Goal: Task Accomplishment & Management: Manage account settings

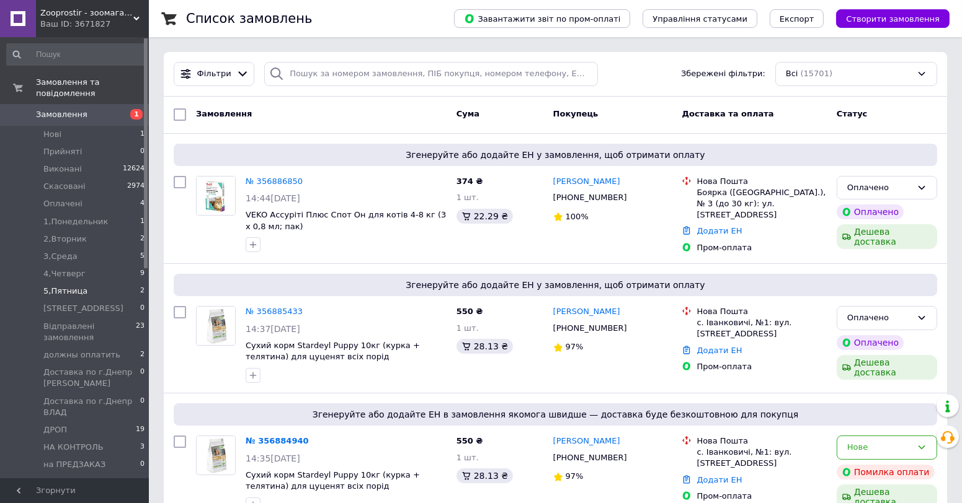
click at [73, 286] on span "5,Пятница" at bounding box center [65, 291] width 44 height 11
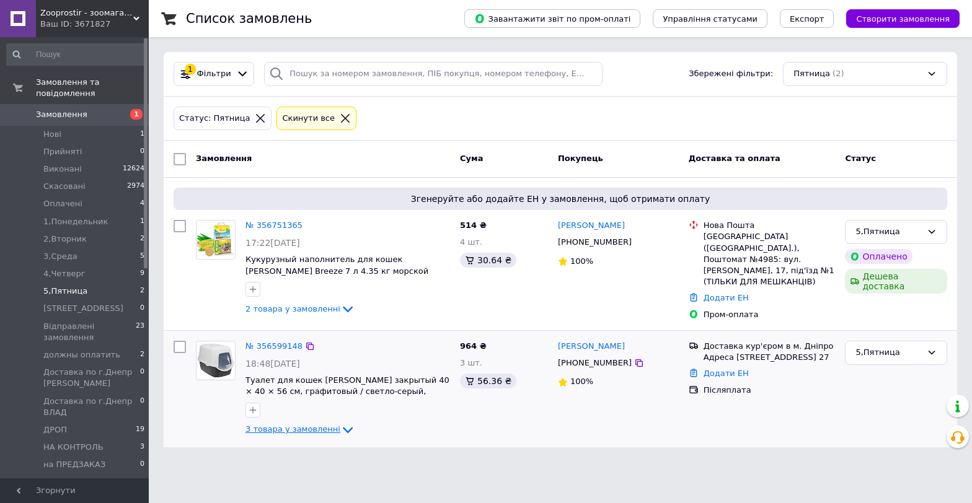
click at [303, 428] on span "3 товара у замовленні" at bounding box center [293, 429] width 95 height 9
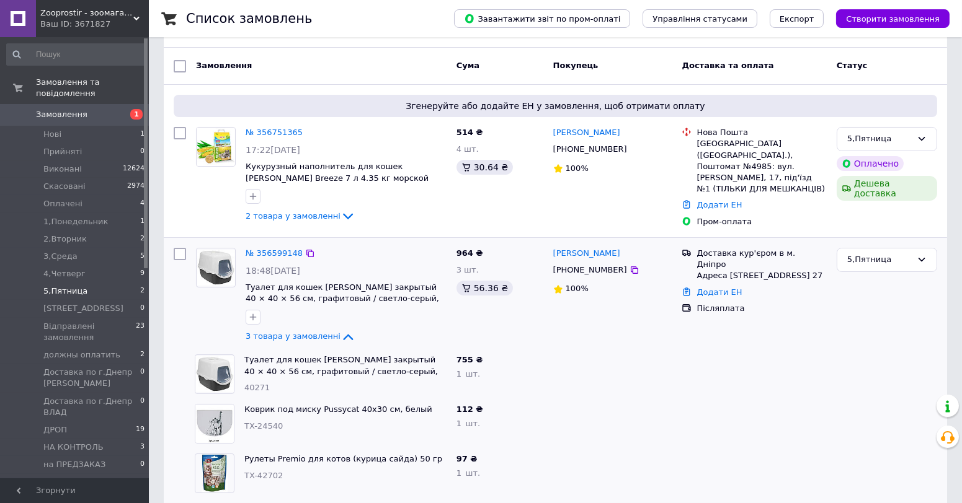
scroll to position [104, 0]
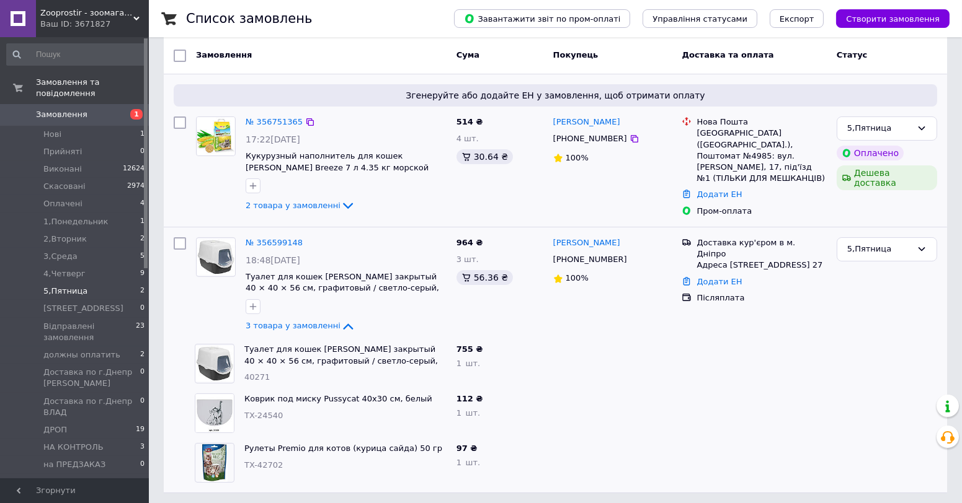
click at [296, 210] on div "2 товара у замовленні" at bounding box center [346, 205] width 201 height 15
click at [296, 201] on span "2 товара у замовленні" at bounding box center [293, 205] width 95 height 9
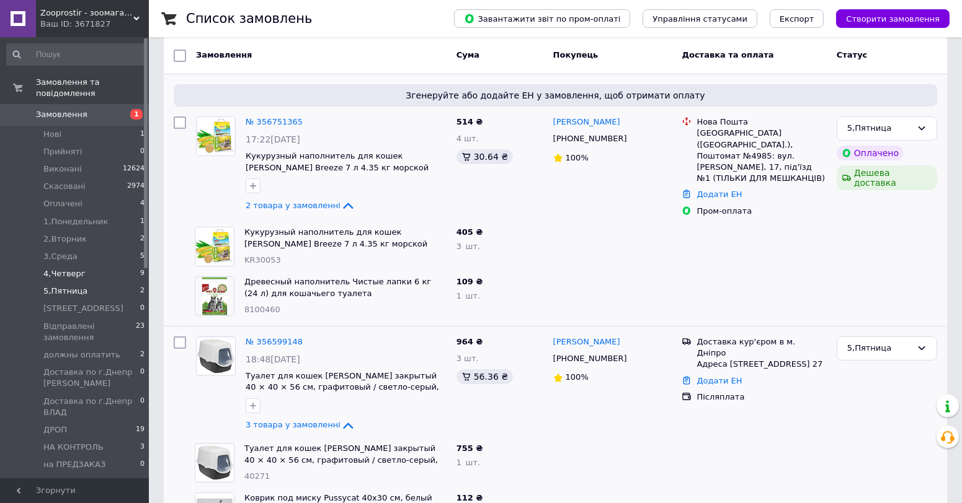
click at [41, 268] on li "4,Четверг 9" at bounding box center [76, 273] width 152 height 17
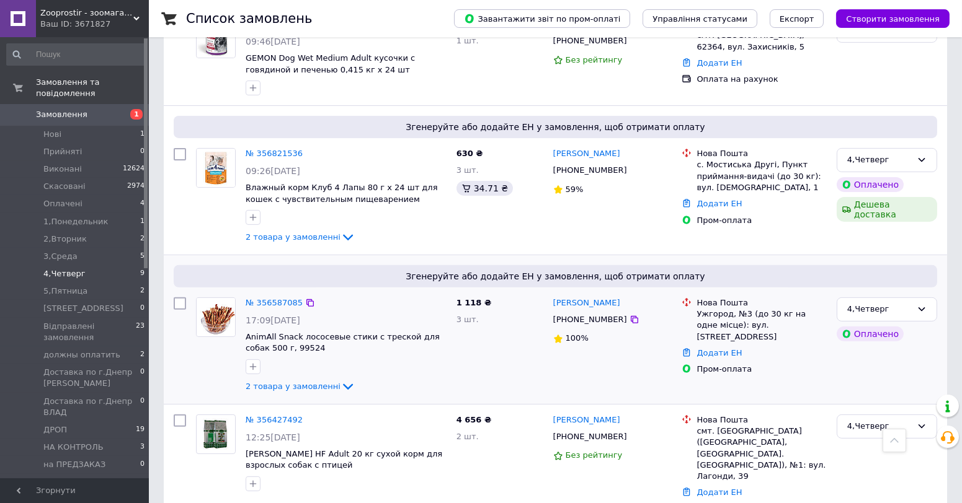
scroll to position [776, 0]
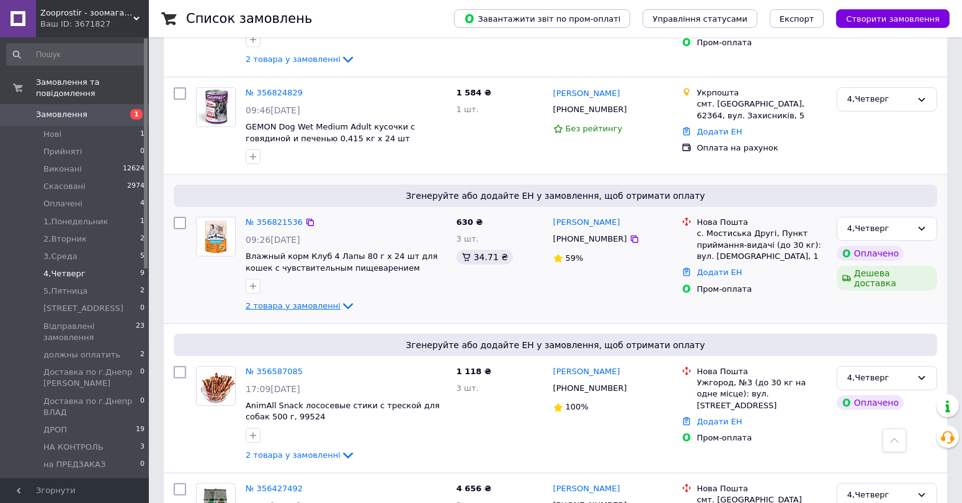
click at [293, 301] on span "2 товара у замовленні" at bounding box center [293, 305] width 95 height 9
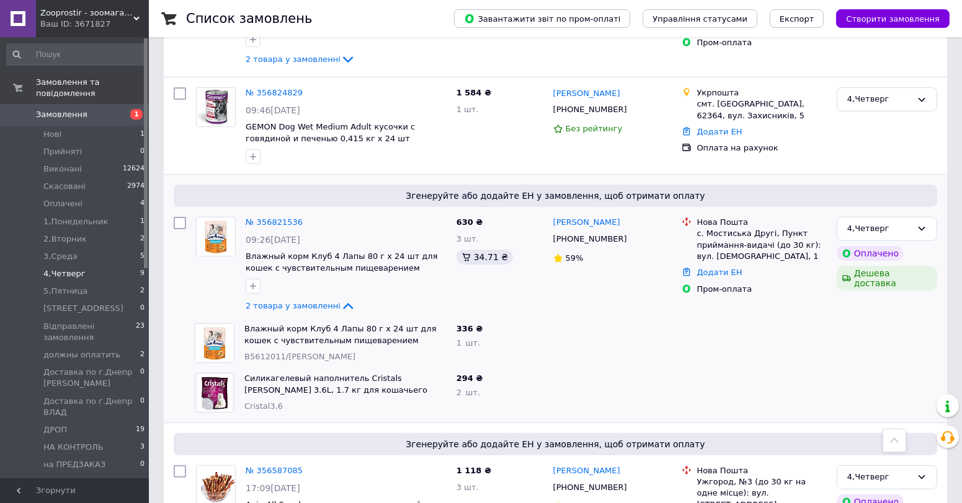
click at [241, 368] on div "Силикагелевый наполнитель Cristals [PERSON_NAME] 3.6L, 1.7 кг для кошачьего туа…" at bounding box center [345, 393] width 212 height 50
drag, startPoint x: 241, startPoint y: 352, endPoint x: 294, endPoint y: 378, distance: 59.1
click at [293, 378] on div "Силикагелевый наполнитель Cristals [PERSON_NAME] 3.6L, 1.7 кг для кошачьего туа…" at bounding box center [345, 393] width 212 height 50
copy div "Силикагелевый наполнитель Cristals [PERSON_NAME] 3.6L, 1.7 кг для кошачьего туа…"
drag, startPoint x: 253, startPoint y: 307, endPoint x: 374, endPoint y: 317, distance: 121.4
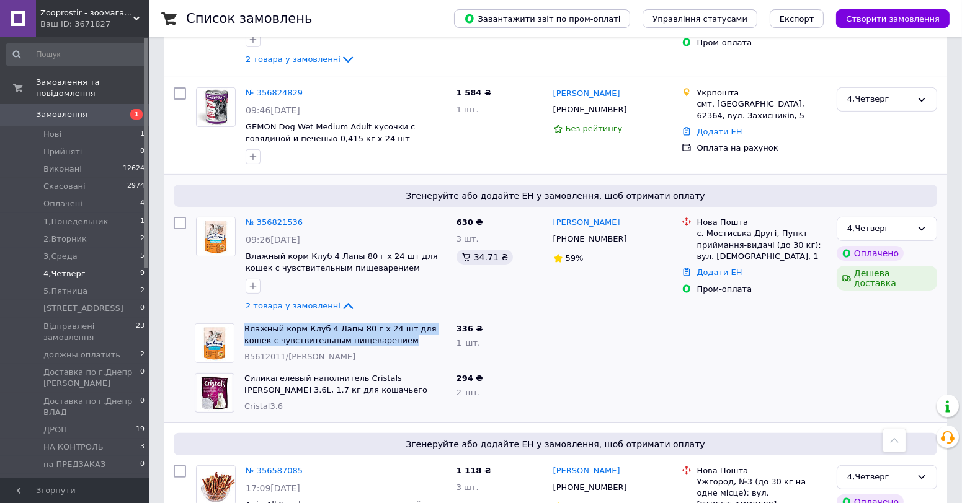
click at [374, 319] on div "Влажный корм Клуб 4 Лапы 80 г х 24 шт для кошек с чувствительным пищеварением B…" at bounding box center [321, 344] width 262 height 50
copy div "Влажный корм Клуб 4 Лапы 80 г х 24 шт для кошек с чувствительным пищеварением"
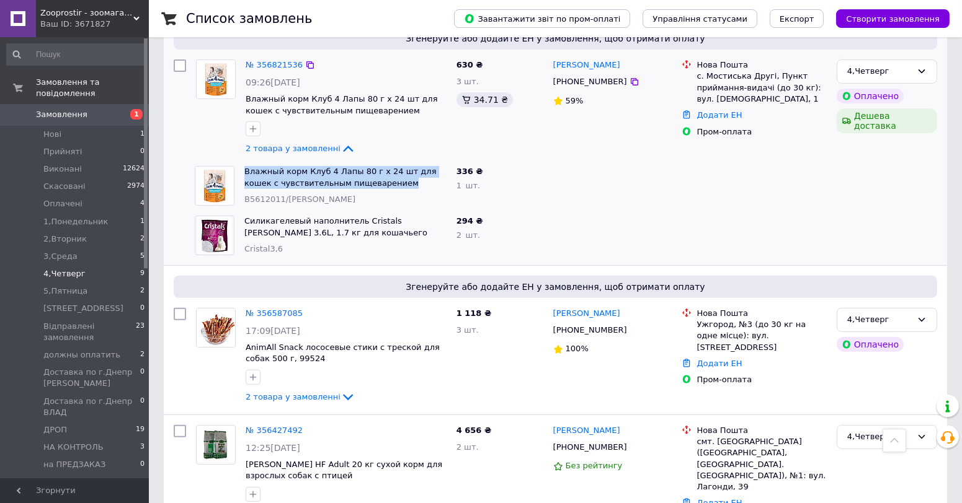
scroll to position [944, 0]
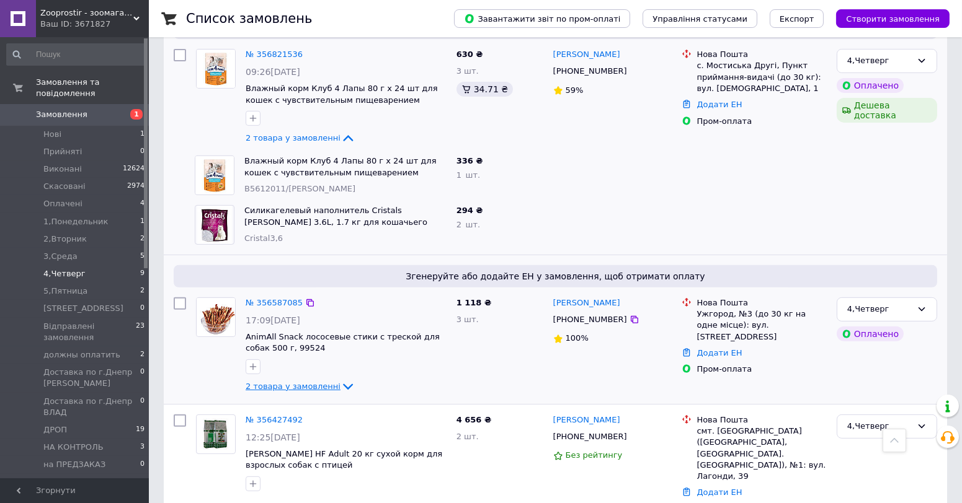
click at [281, 382] on span "2 товара у замовленні" at bounding box center [293, 386] width 95 height 9
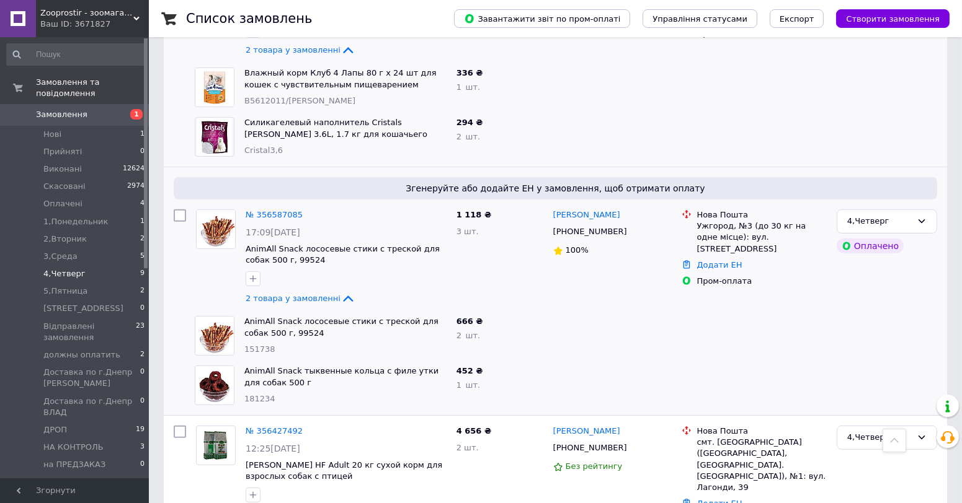
scroll to position [1043, 0]
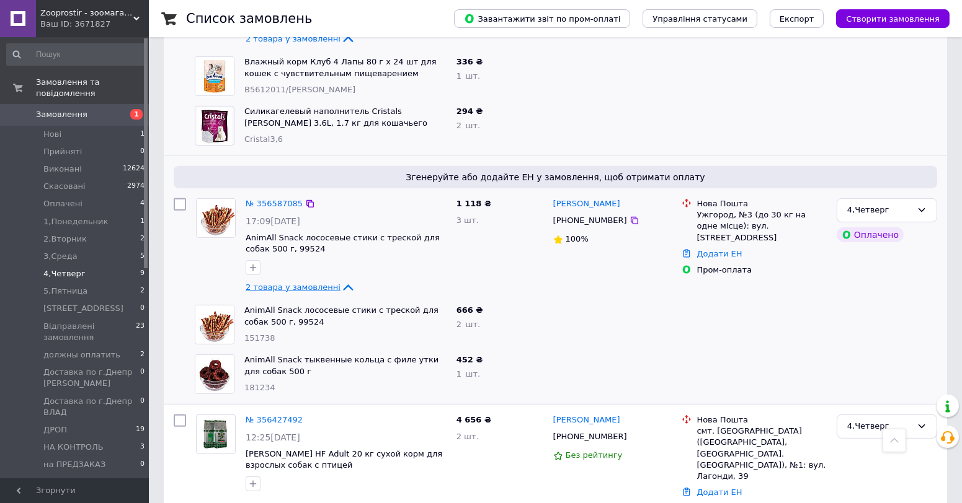
click at [278, 283] on span "2 товара у замовленні" at bounding box center [293, 287] width 95 height 9
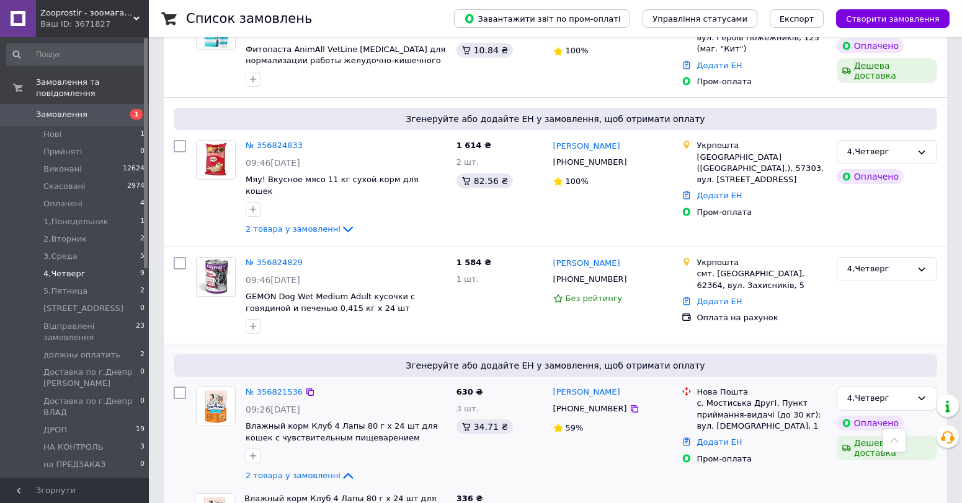
scroll to position [600, 0]
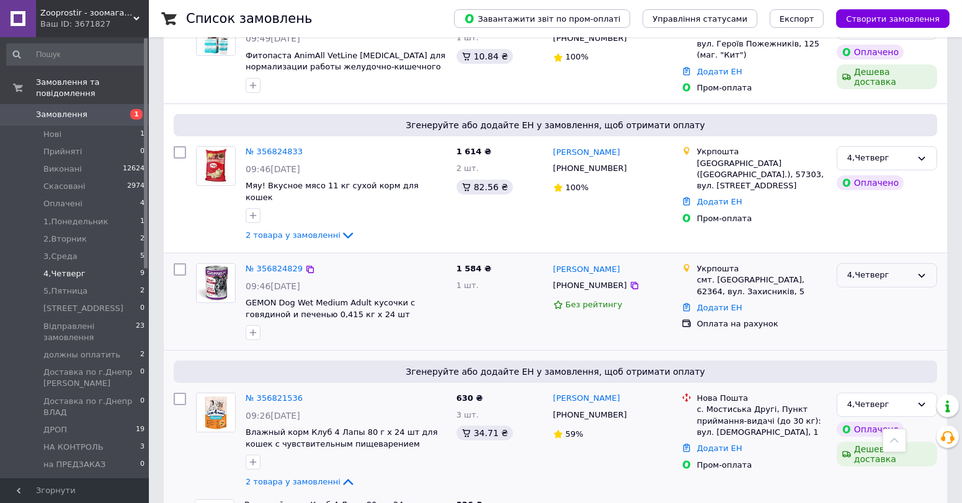
click at [893, 263] on div "4,Четверг" at bounding box center [886, 275] width 100 height 24
click at [867, 357] on li "3,Среда" at bounding box center [886, 368] width 99 height 23
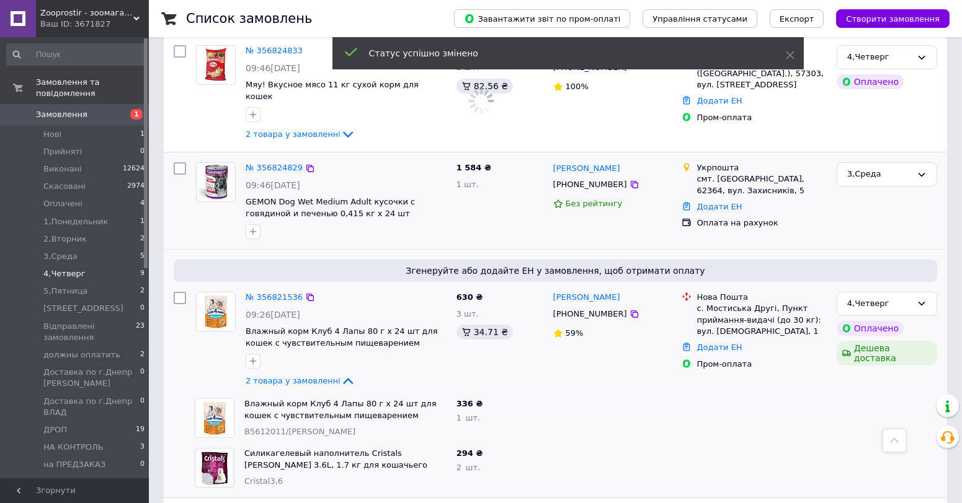
scroll to position [738, 0]
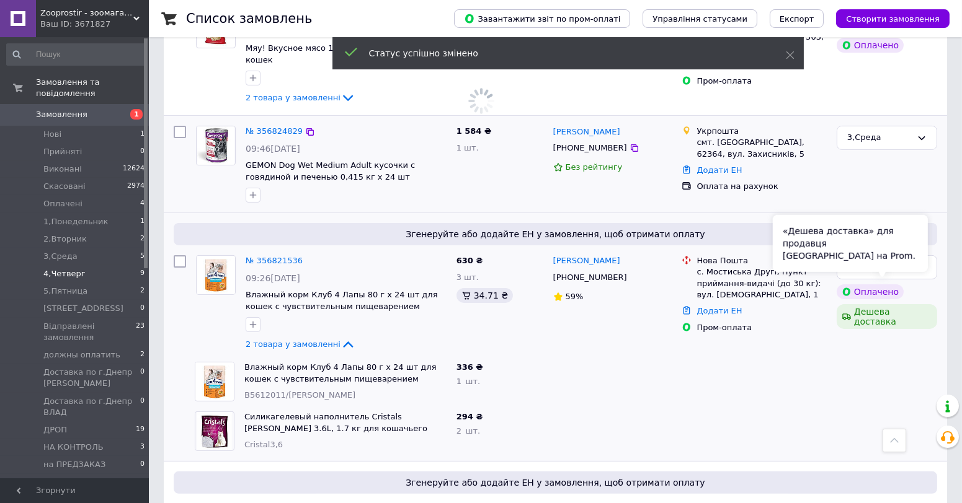
click at [919, 239] on div "«Дешева доставка» для продавця [GEOGRAPHIC_DATA] на Prom." at bounding box center [850, 243] width 155 height 57
click at [906, 261] on div "4,Четверг" at bounding box center [879, 267] width 64 height 13
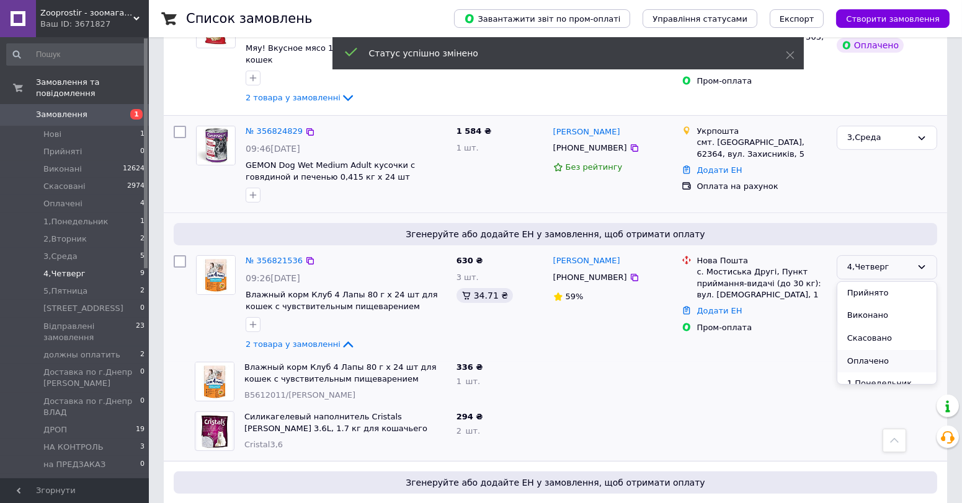
scroll to position [69, 0]
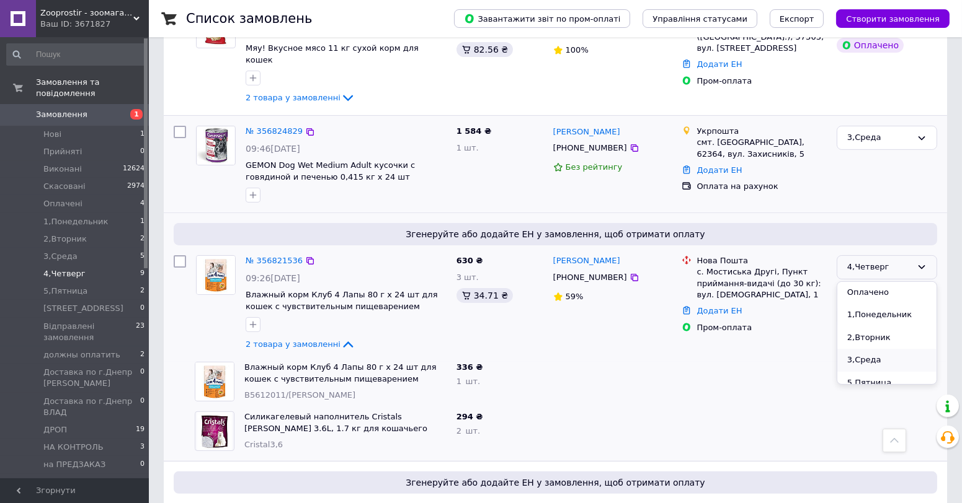
click at [875, 349] on li "3,Среда" at bounding box center [886, 360] width 99 height 23
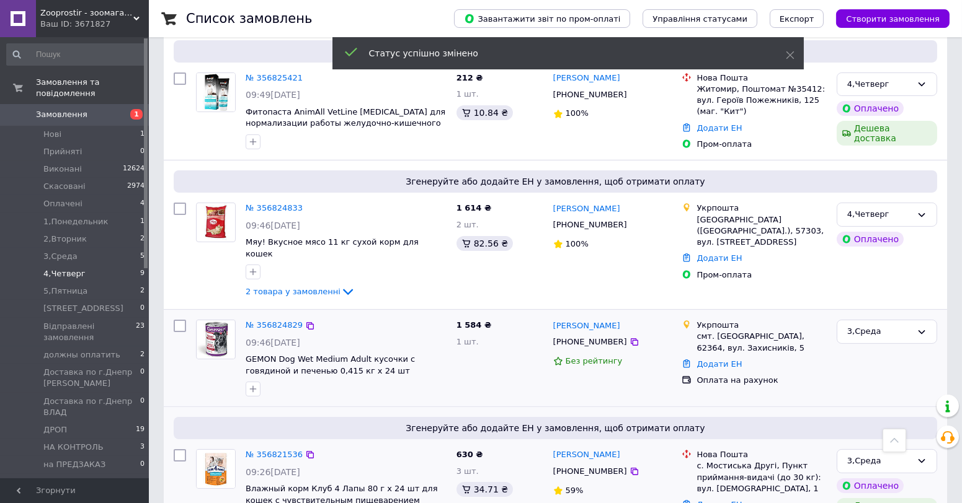
scroll to position [462, 0]
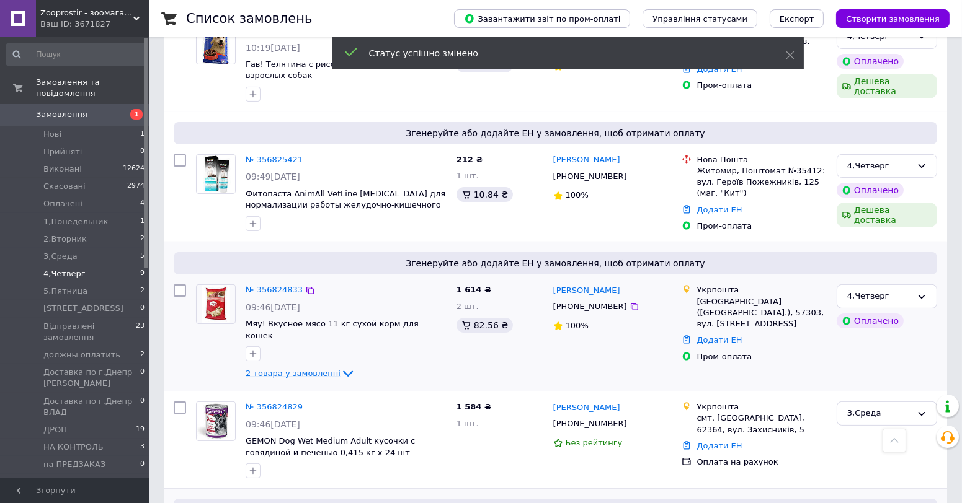
click at [312, 369] on span "2 товара у замовленні" at bounding box center [293, 373] width 95 height 9
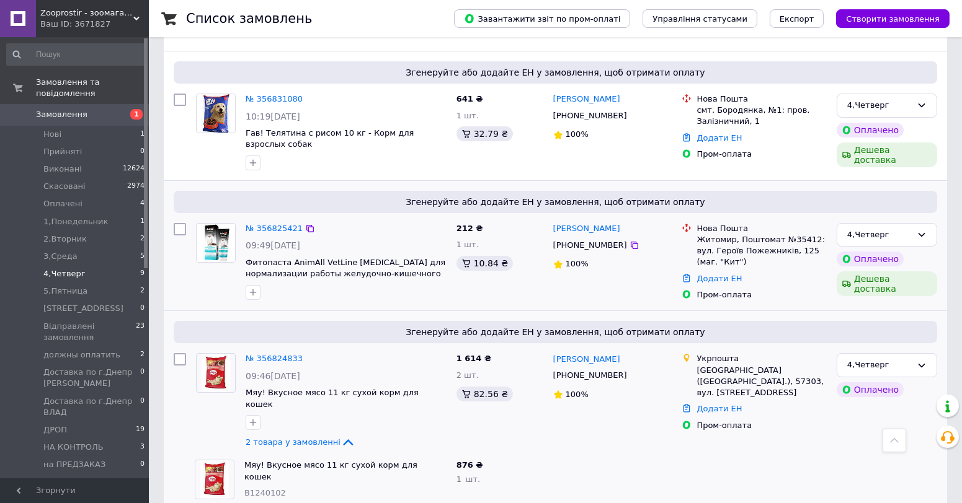
scroll to position [324, 0]
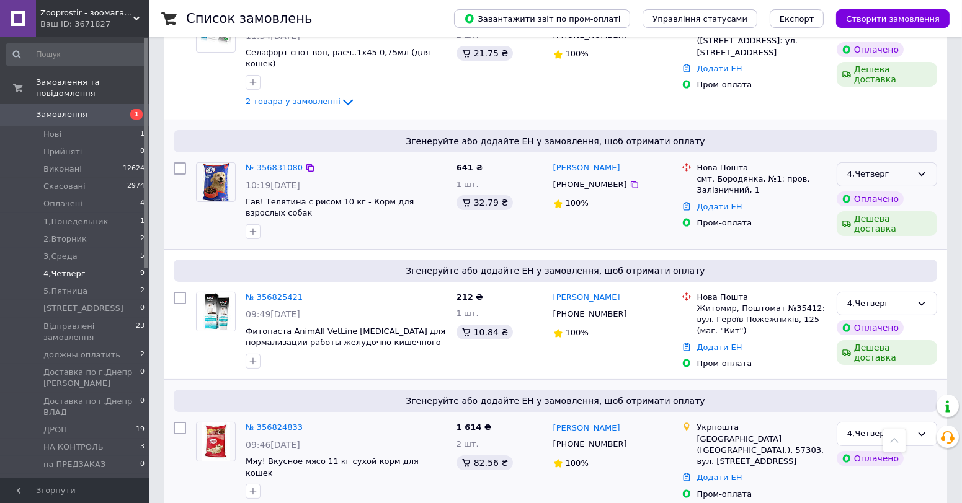
click at [900, 168] on div "4,Четверг" at bounding box center [879, 174] width 64 height 13
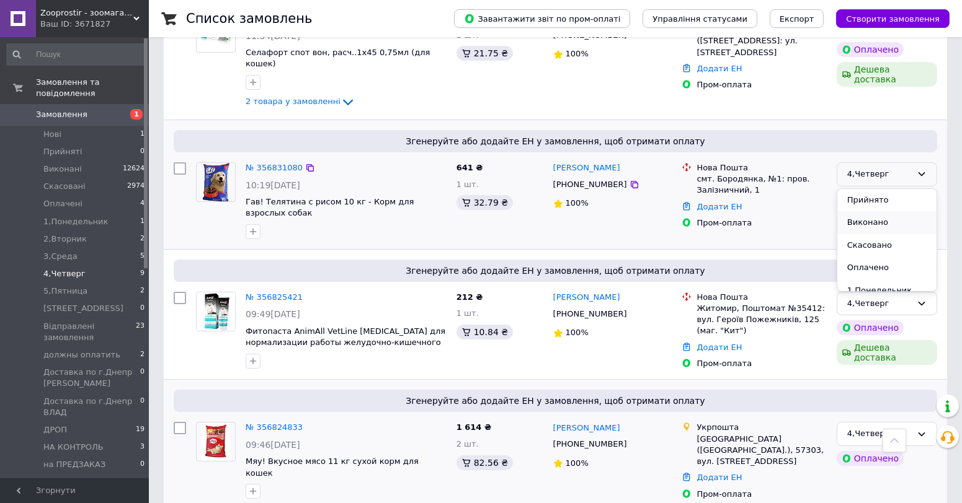
scroll to position [69, 0]
click at [869, 256] on li "3,Среда" at bounding box center [886, 267] width 99 height 23
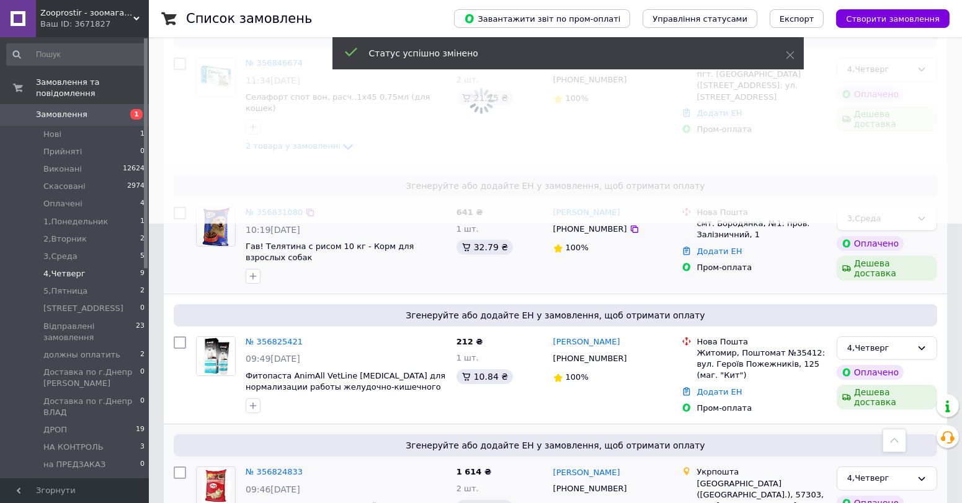
scroll to position [255, 0]
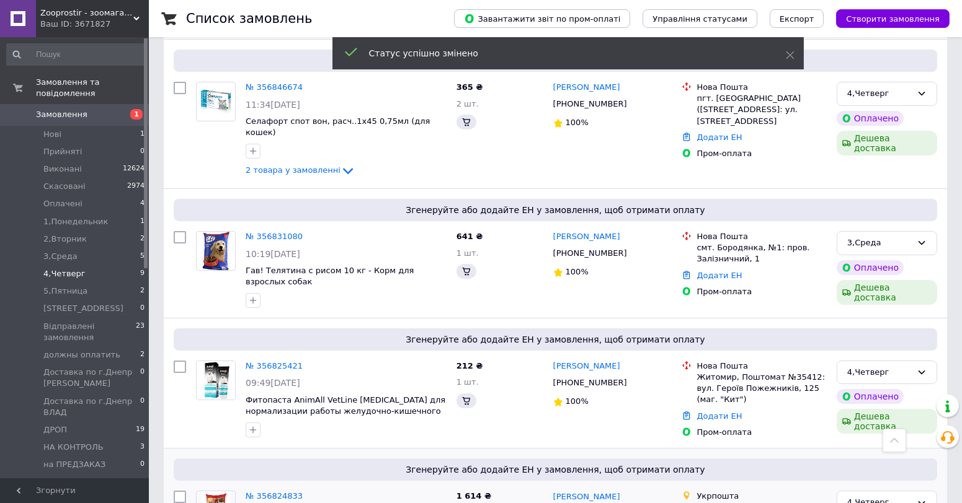
click at [298, 166] on span "2 товара у замовленні" at bounding box center [293, 170] width 95 height 9
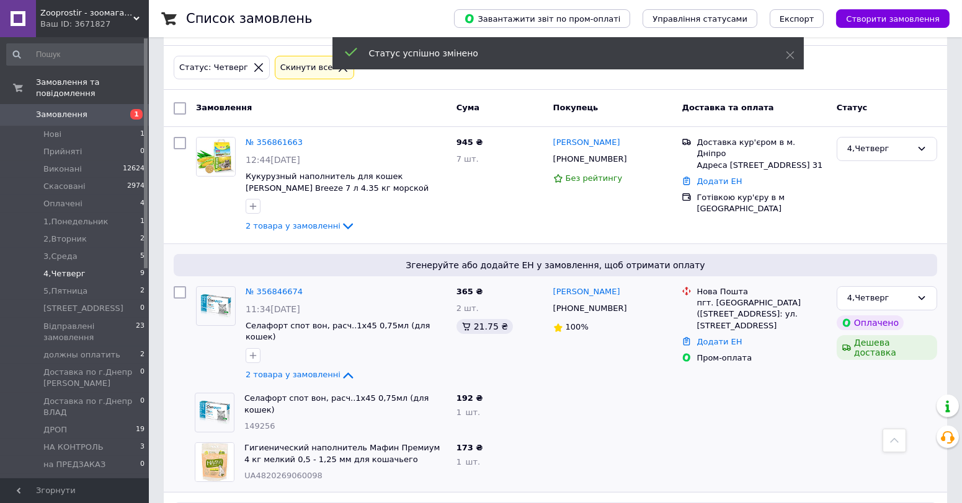
scroll to position [49, 0]
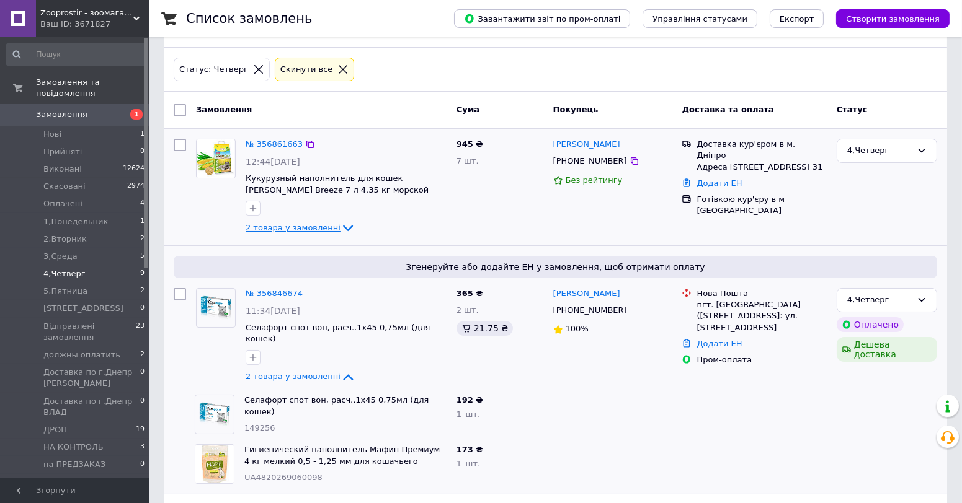
click at [295, 224] on span "2 товара у замовленні" at bounding box center [293, 227] width 95 height 9
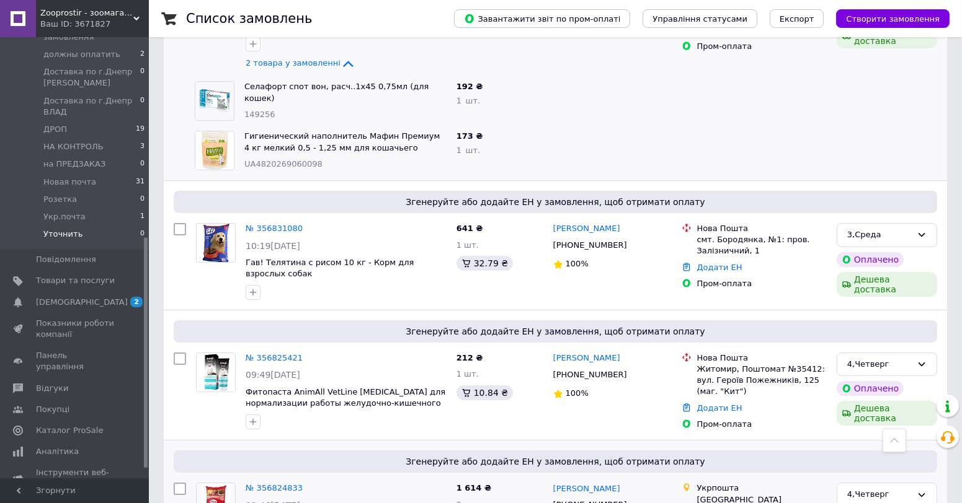
scroll to position [401, 0]
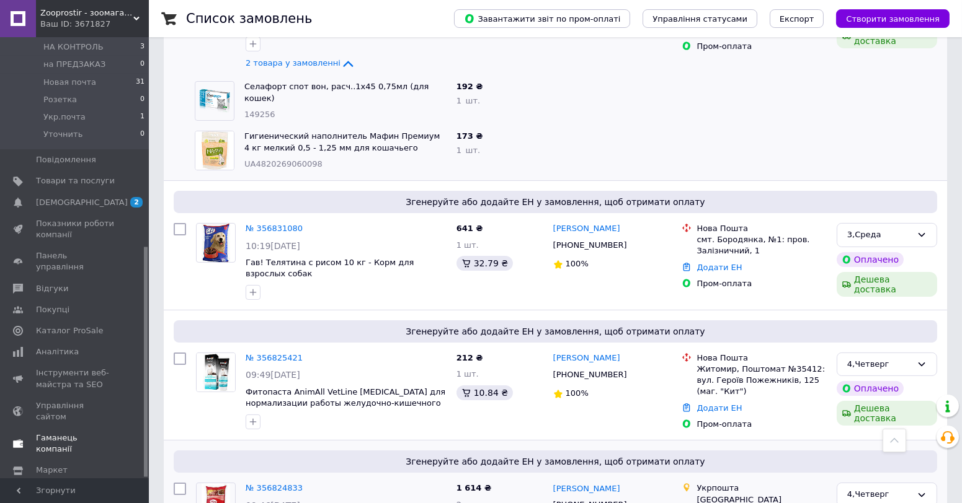
click at [68, 428] on link "Гаманець компанії" at bounding box center [76, 444] width 152 height 32
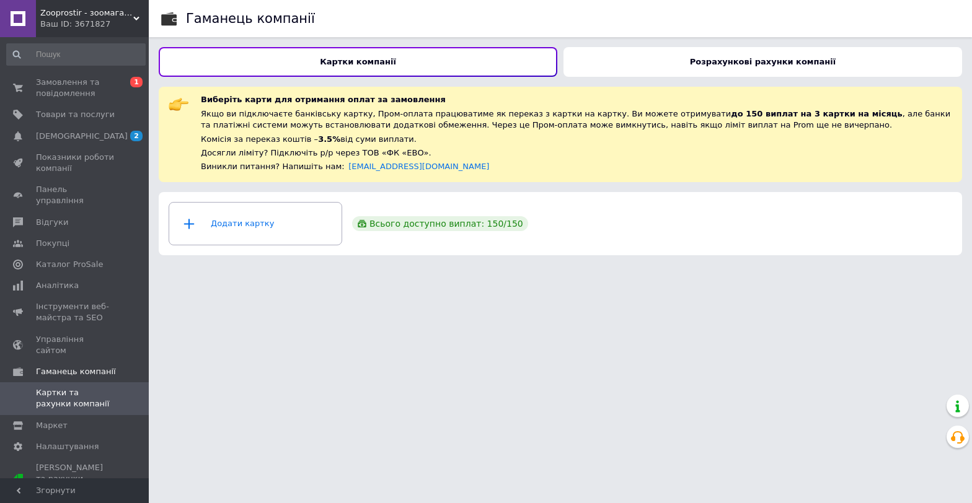
click at [703, 53] on div "Розрахункові рахунки компанії" at bounding box center [763, 62] width 399 height 30
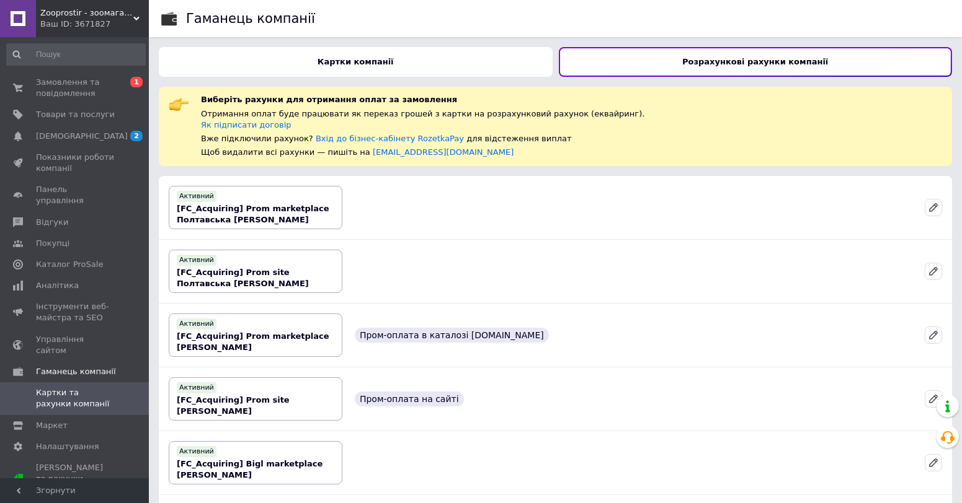
click at [450, 56] on div "Картки компанії" at bounding box center [356, 62] width 394 height 30
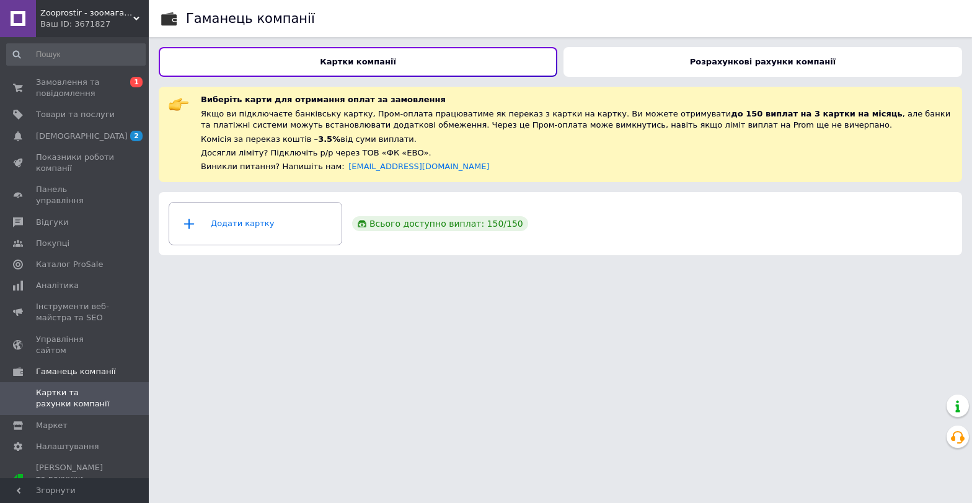
click at [638, 61] on div "Розрахункові рахунки компанії" at bounding box center [763, 62] width 399 height 30
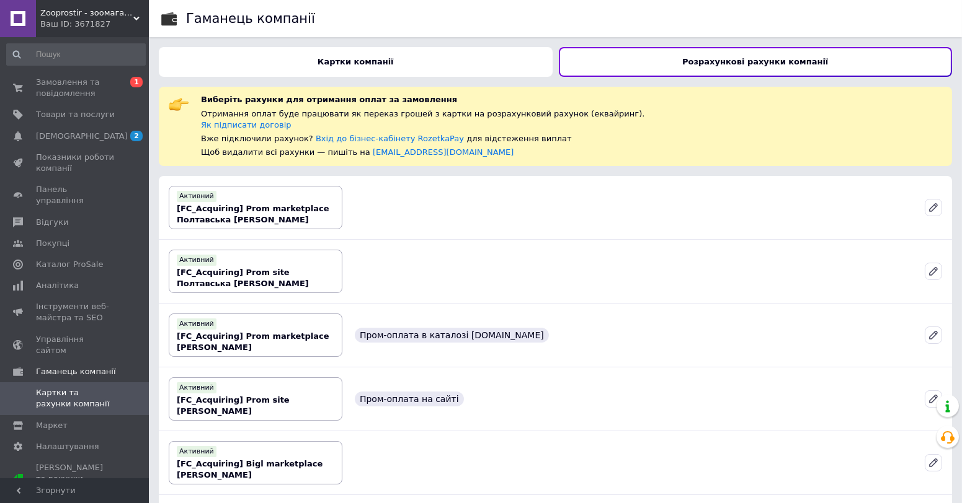
click at [438, 63] on div "Картки компанії" at bounding box center [356, 62] width 394 height 30
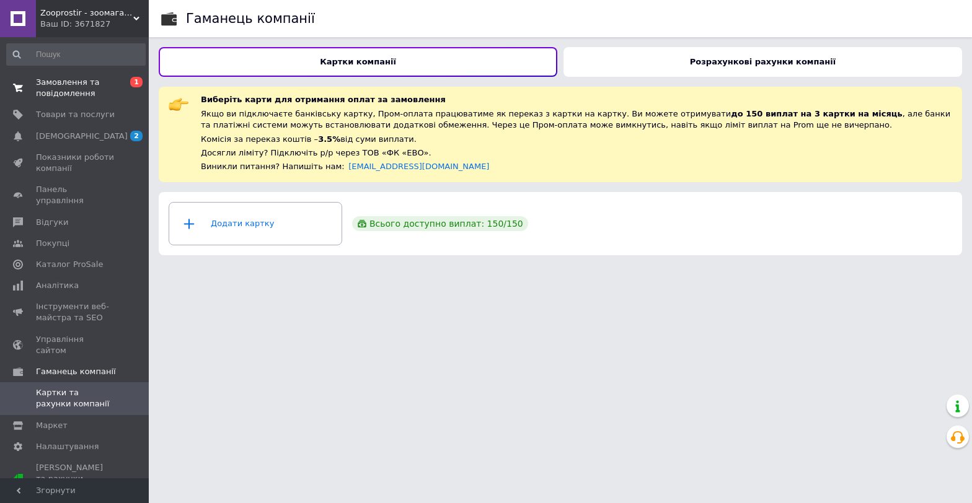
click at [51, 86] on span "Замовлення та повідомлення" at bounding box center [75, 88] width 79 height 22
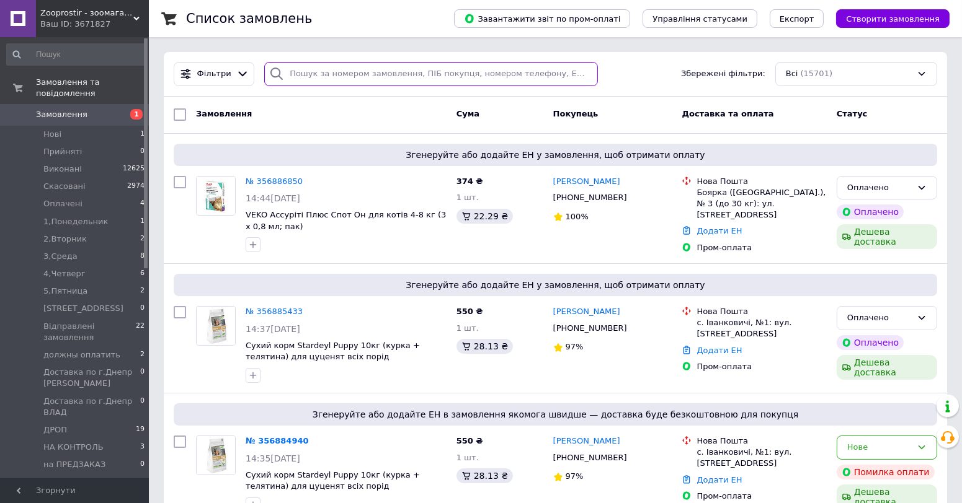
click at [308, 85] on input "search" at bounding box center [431, 74] width 334 height 24
paste input "356530994"
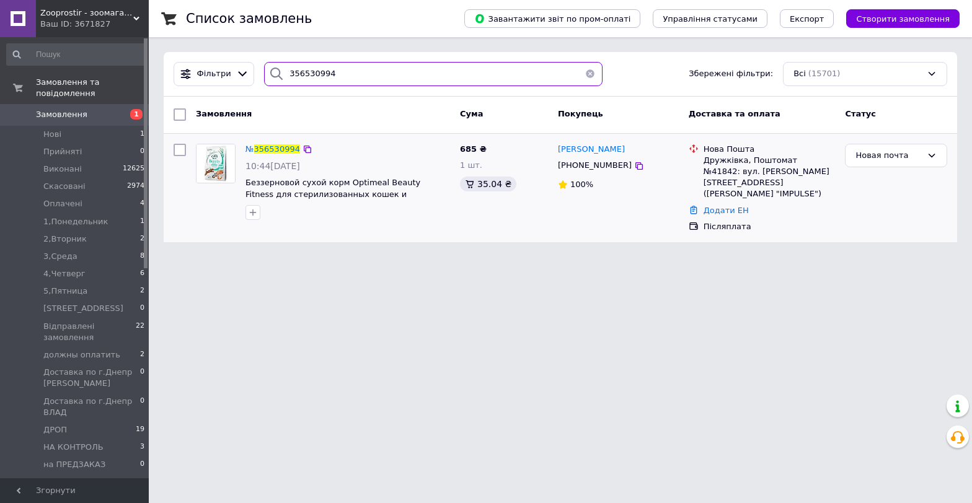
type input "356530994"
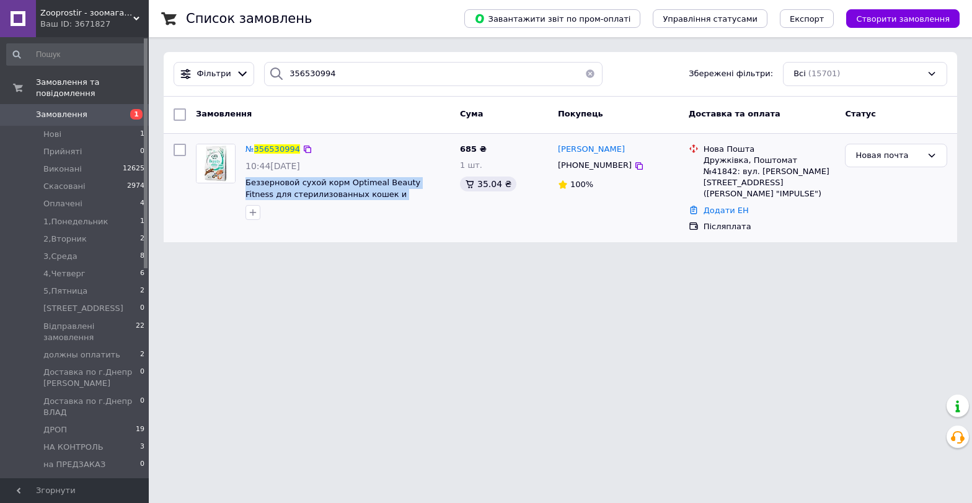
drag, startPoint x: 241, startPoint y: 183, endPoint x: 438, endPoint y: 202, distance: 198.1
click at [438, 202] on div "№ 356530994 10:44[DATE] Беззерновой сухой корм Optimeal Beauty Fitness для стер…" at bounding box center [348, 182] width 215 height 87
copy div "Беззерновой сухой корм Optimeal Beauty Fitness для стерилизованных кошек и каст…"
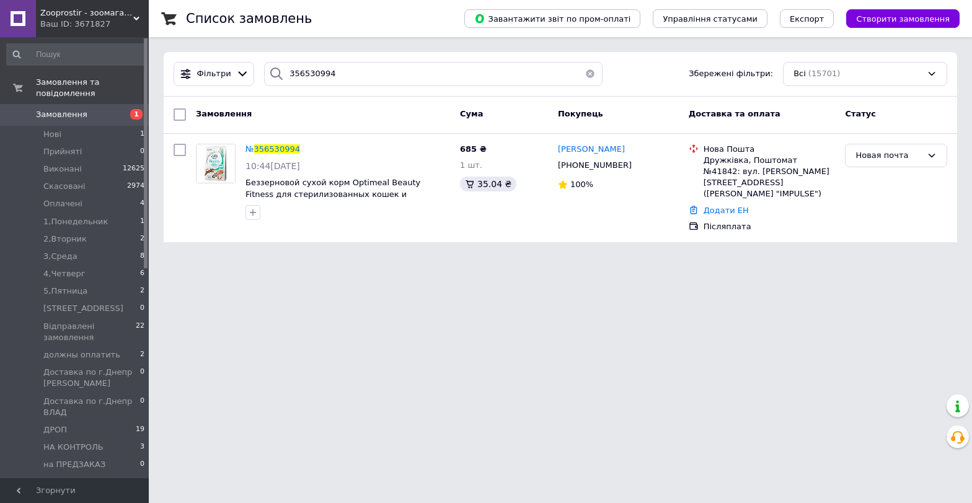
click at [229, 257] on html "Zooprostir - зоомагазин Ваш ID: 3671827 Сайт Zooprostir - зоомагазин Кабінет по…" at bounding box center [486, 128] width 972 height 257
click at [273, 257] on html "Zooprostir - зоомагазин Ваш ID: 3671827 Сайт Zooprostir - зоомагазин Кабінет по…" at bounding box center [486, 128] width 972 height 257
click at [280, 144] on span "356530994" at bounding box center [277, 148] width 46 height 9
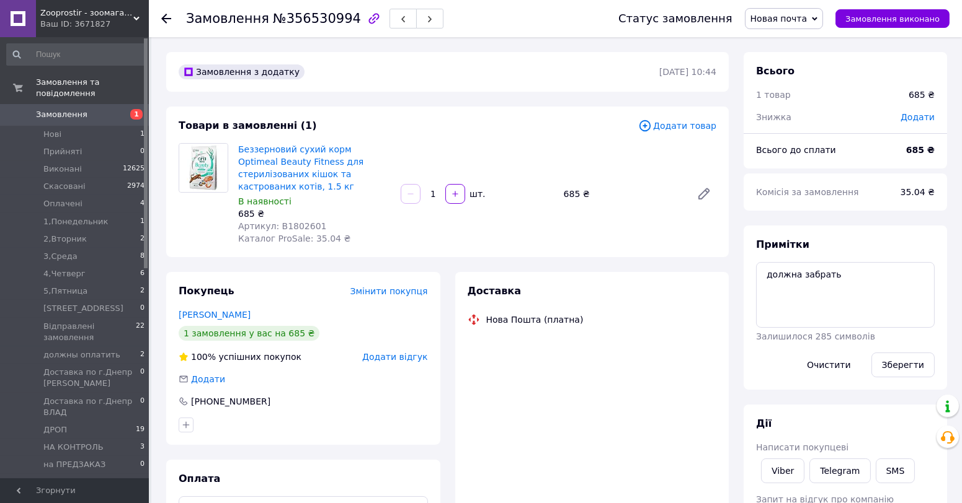
click at [288, 221] on span "Артикул: B1802601" at bounding box center [282, 226] width 89 height 10
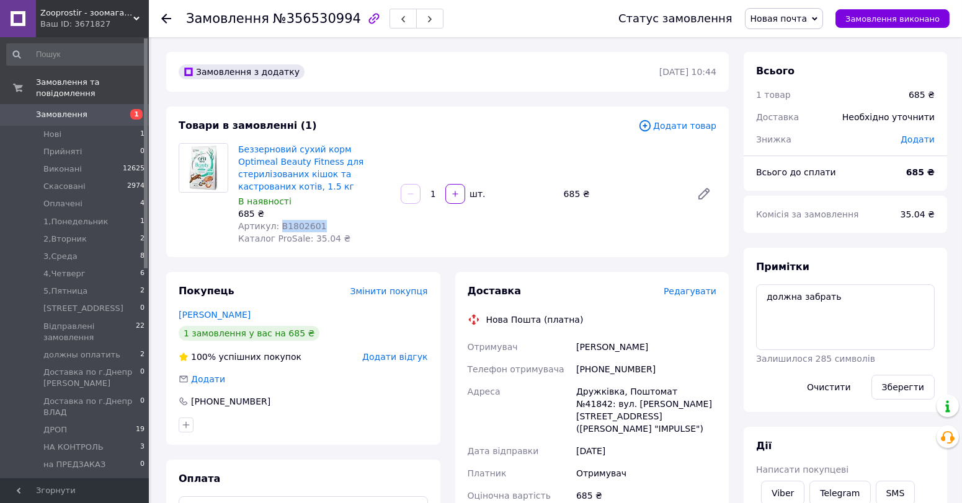
click at [288, 221] on span "Артикул: B1802601" at bounding box center [282, 226] width 89 height 10
copy span "B1802601"
click at [86, 109] on span "Замовлення" at bounding box center [75, 114] width 79 height 11
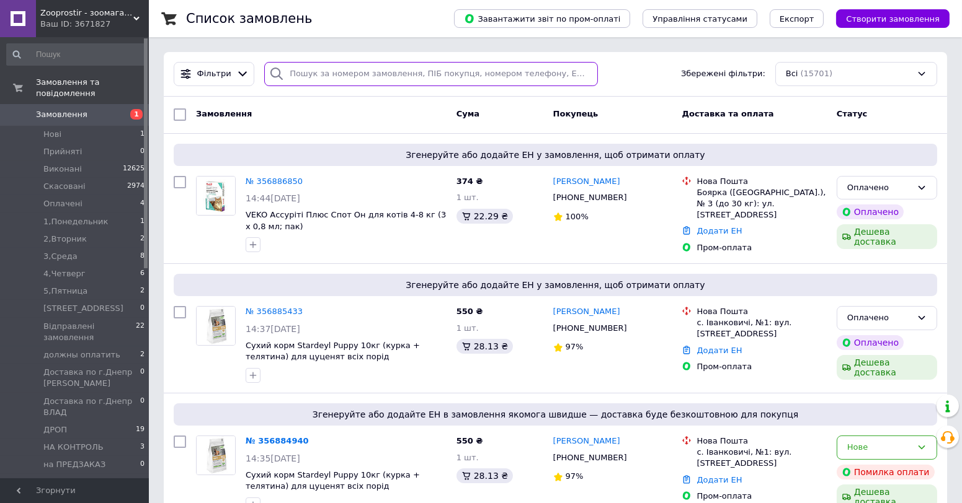
click at [322, 78] on input "search" at bounding box center [431, 74] width 334 height 24
paste input "354649142"
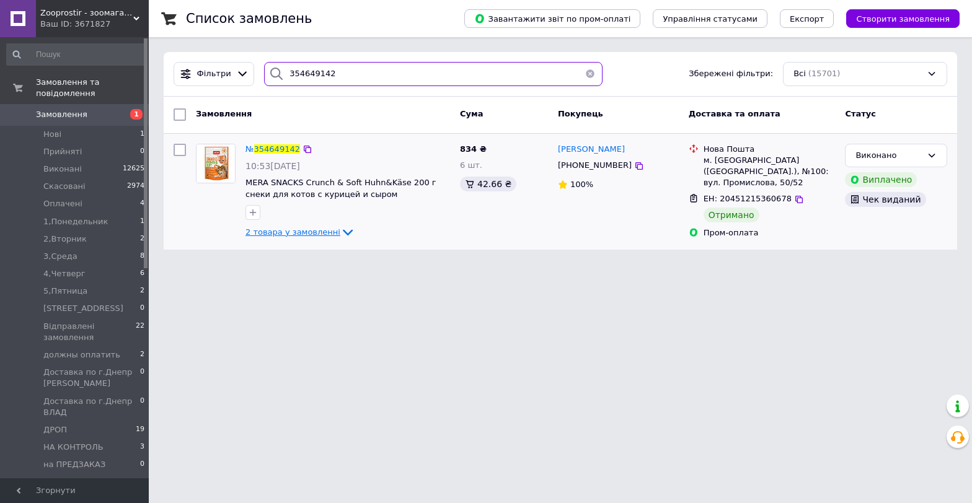
type input "354649142"
click at [340, 231] on icon at bounding box center [347, 232] width 15 height 15
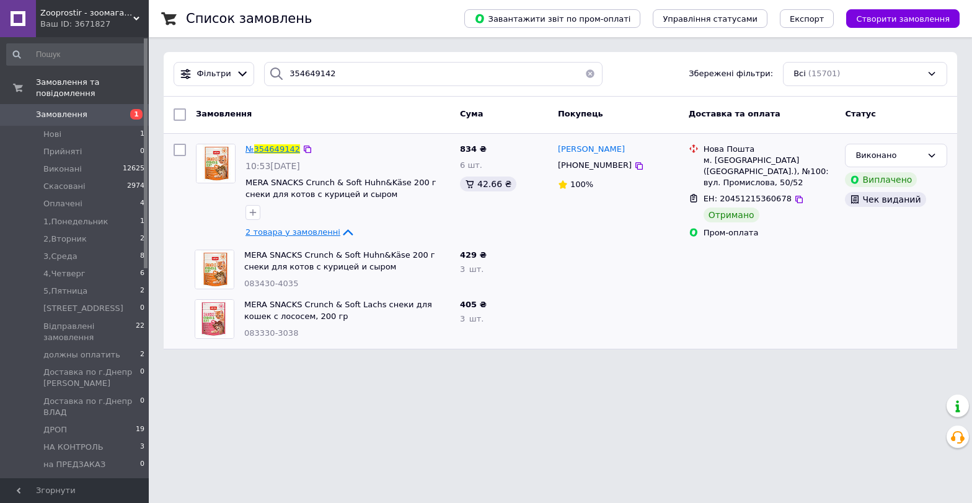
click at [254, 144] on span "№" at bounding box center [250, 148] width 9 height 9
